Goal: Information Seeking & Learning: Learn about a topic

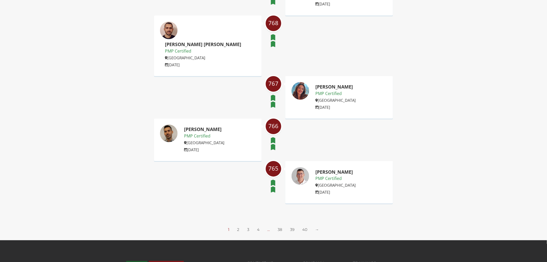
scroll to position [747, 0]
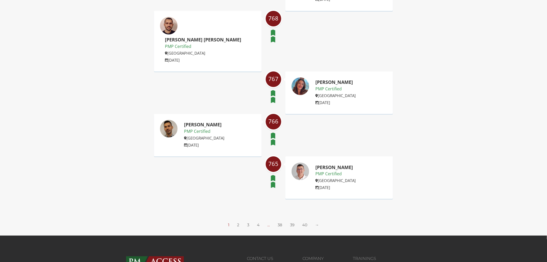
click at [240, 222] on ul "1 2 3 4 … 38 39 40 →" at bounding box center [274, 224] width 98 height 5
click at [238, 222] on link "2" at bounding box center [238, 224] width 2 height 5
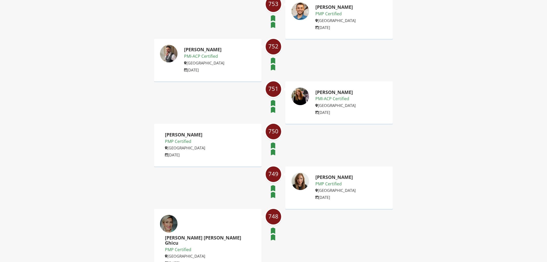
scroll to position [747, 0]
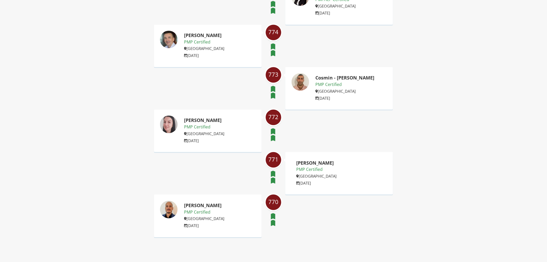
scroll to position [488, 0]
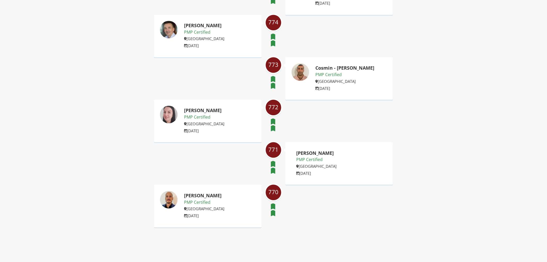
click at [327, 76] on p "PMP Certified" at bounding box center [345, 74] width 59 height 7
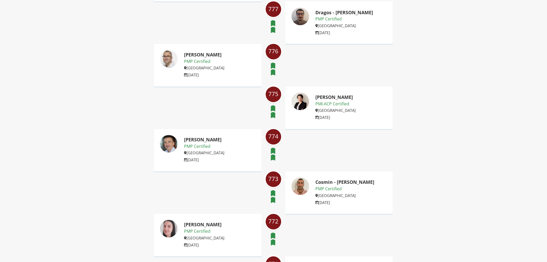
scroll to position [373, 0]
